Goal: Information Seeking & Learning: Learn about a topic

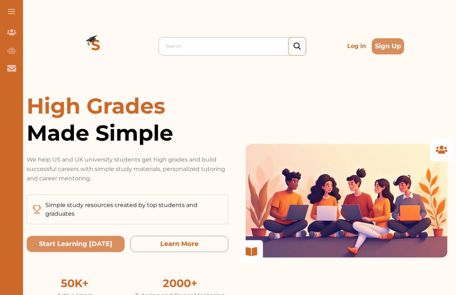
click at [254, 46] on div at bounding box center [234, 46] width 136 height 10
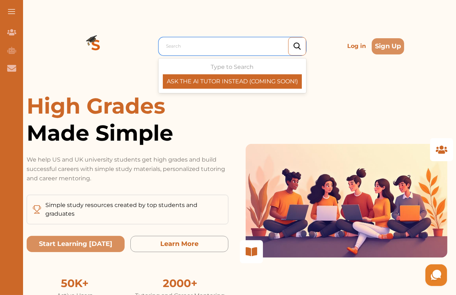
click at [358, 43] on p "Log in" at bounding box center [356, 46] width 25 height 14
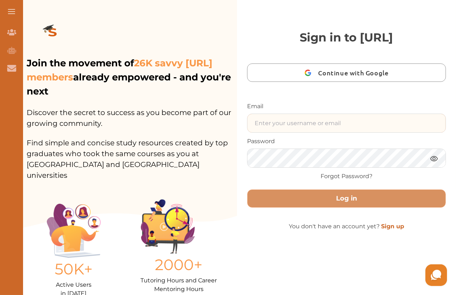
click at [343, 127] on input "text" at bounding box center [347, 123] width 198 height 18
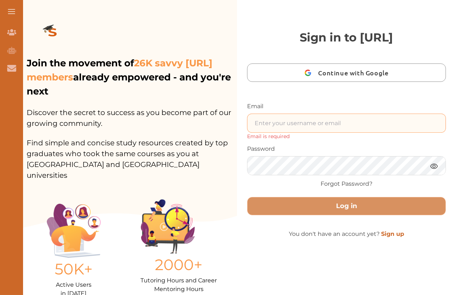
type input "nini.sarishvili@simplestudying.com"
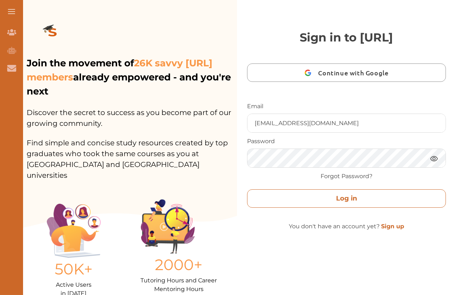
click at [334, 201] on button "Log in" at bounding box center [346, 198] width 199 height 18
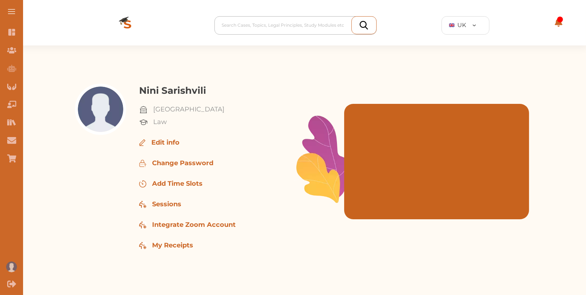
click at [284, 27] on div at bounding box center [297, 25] width 151 height 10
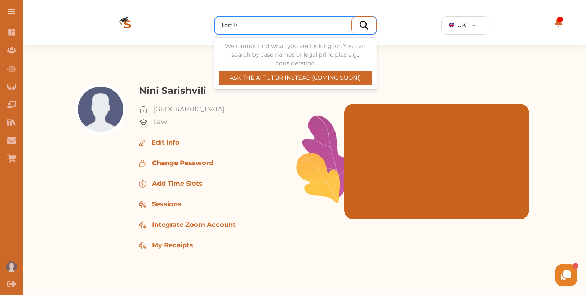
type input "tort law"
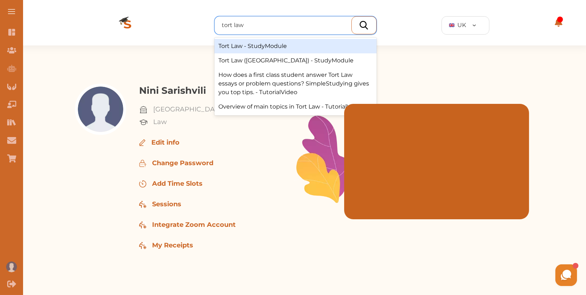
click at [299, 46] on div "Tort Law - StudyModule" at bounding box center [295, 46] width 162 height 14
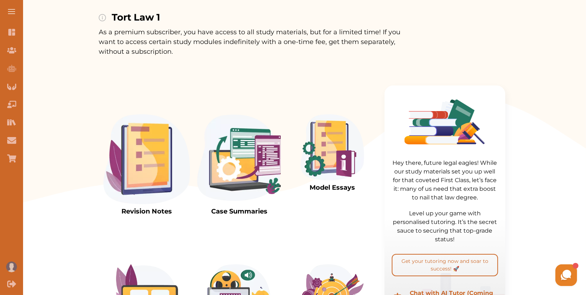
scroll to position [160, 0]
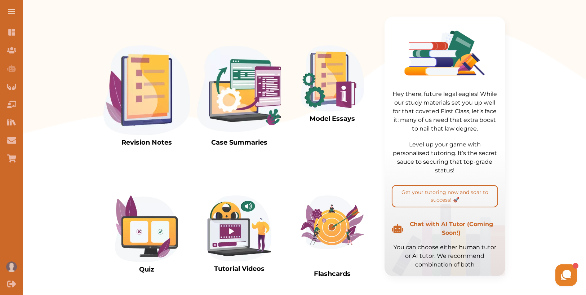
click at [144, 102] on img at bounding box center [146, 90] width 86 height 90
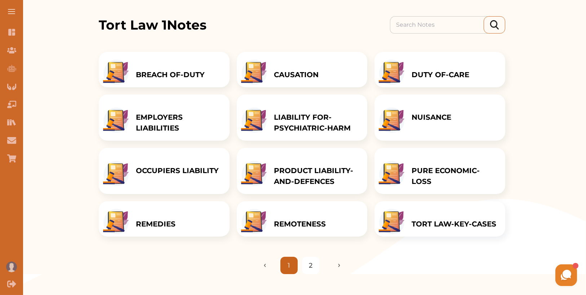
scroll to position [94, 0]
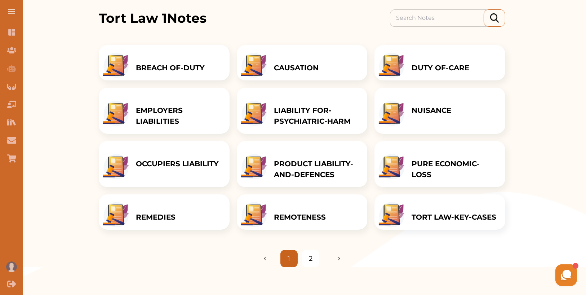
click at [184, 163] on p "OCCUPIERS LIABILITY" at bounding box center [177, 163] width 83 height 11
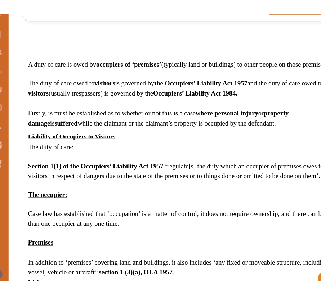
scroll to position [131, 0]
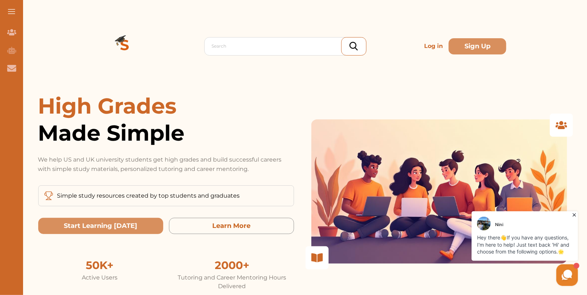
click at [321, 44] on p "Log in" at bounding box center [433, 46] width 25 height 14
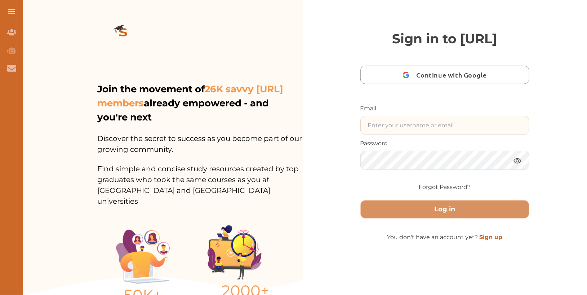
click at [321, 134] on input "text" at bounding box center [445, 125] width 169 height 18
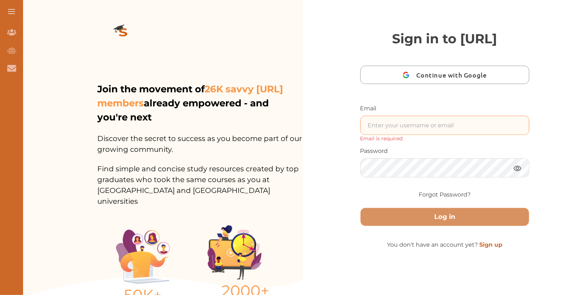
type input "nini.sarishvili@simplestudying.com"
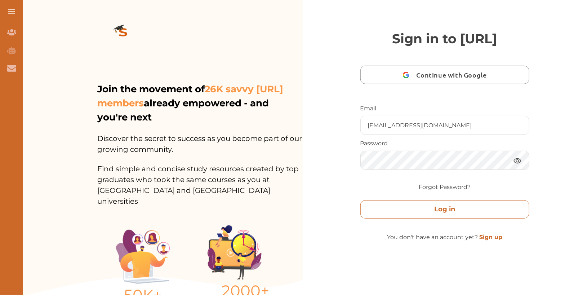
click at [321, 218] on button "Log in" at bounding box center [444, 209] width 169 height 18
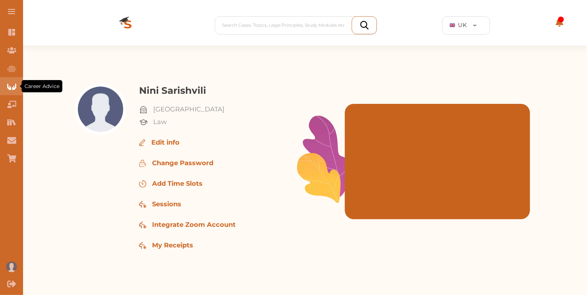
click at [16, 88] on div "Career Advice" at bounding box center [11, 86] width 23 height 18
